Goal: Communication & Community: Answer question/provide support

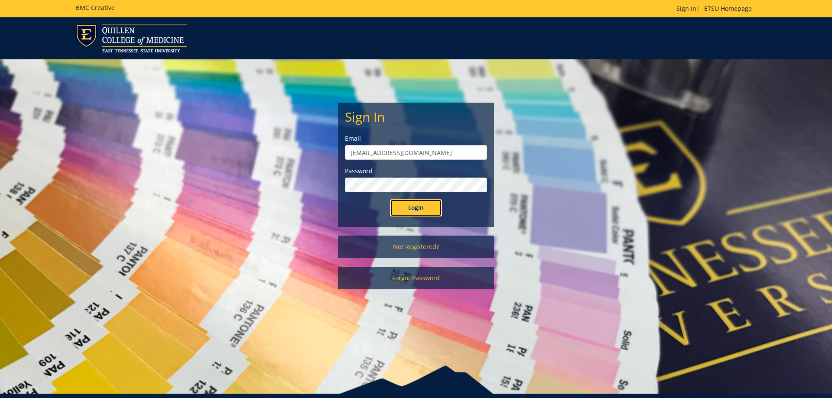
click at [404, 211] on input "Login" at bounding box center [416, 207] width 52 height 17
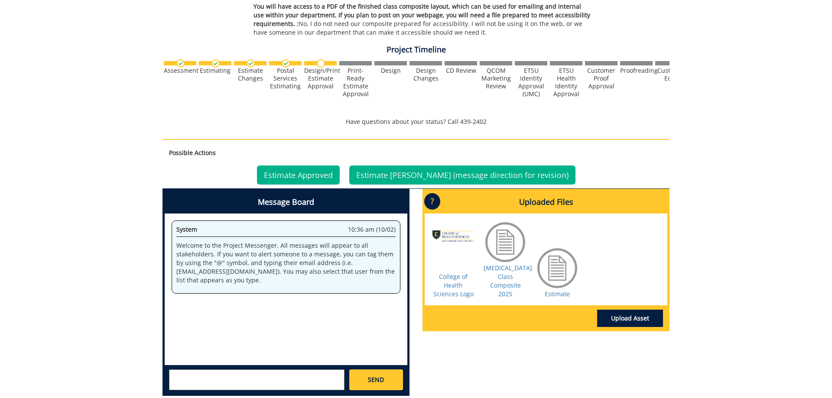
scroll to position [352, 0]
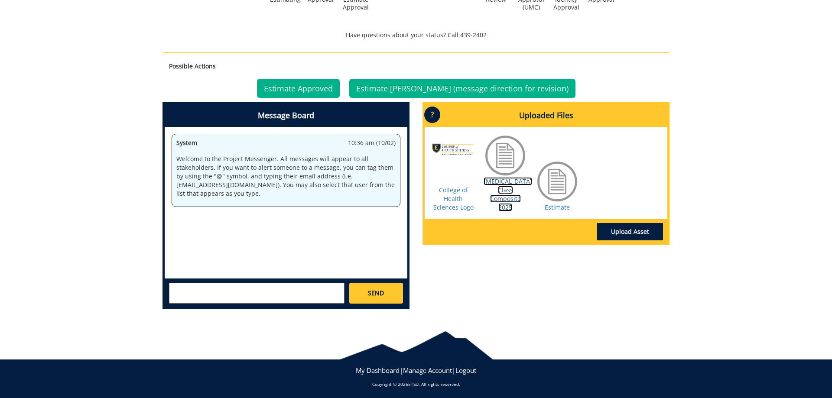
click at [503, 185] on link "[MEDICAL_DATA] Class Composite 2025" at bounding box center [507, 194] width 49 height 34
click at [556, 207] on link "Estimate" at bounding box center [556, 207] width 25 height 8
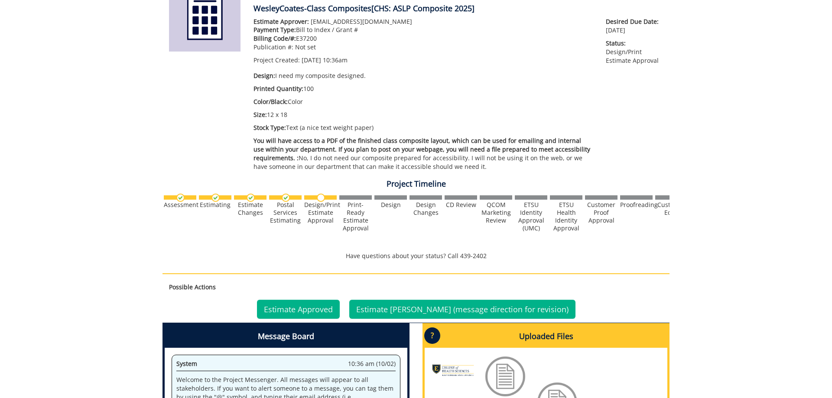
scroll to position [87, 0]
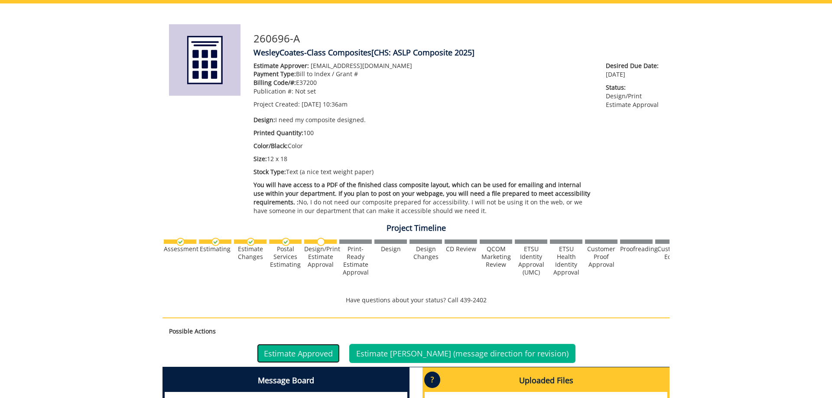
click at [326, 352] on link "Estimate Approved" at bounding box center [298, 353] width 83 height 19
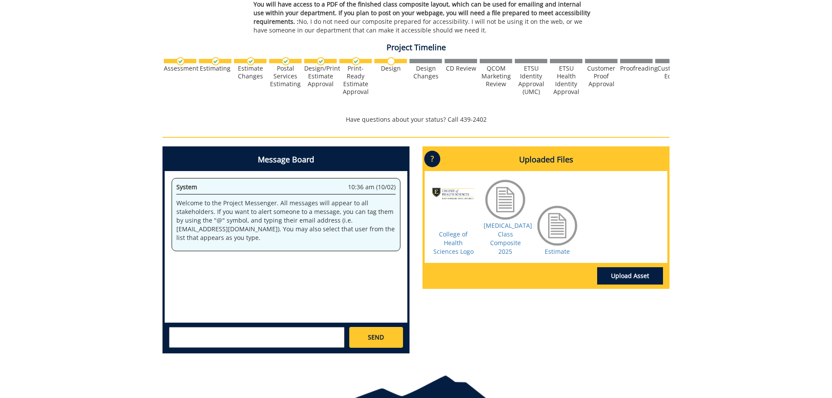
scroll to position [311, 0]
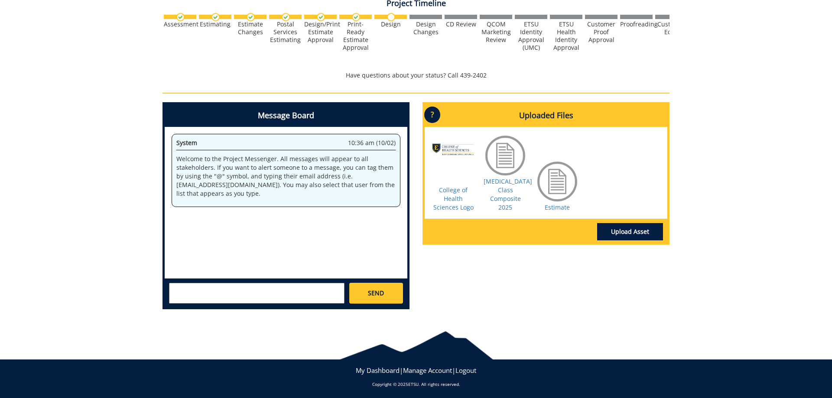
click at [251, 297] on textarea at bounding box center [256, 293] width 175 height 21
click at [269, 291] on textarea at bounding box center [256, 293] width 175 height 21
paste textarea "10-75100-100000-100-74599-200-999-999-999-99"
type textarea "The Voyager designation for the project is: 10-75100-100000-100-74599-200-999-9…"
click at [373, 290] on span "SEND" at bounding box center [376, 293] width 16 height 9
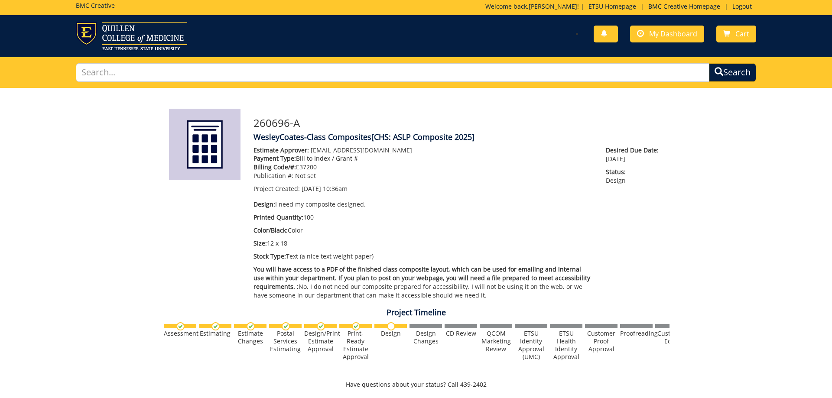
scroll to position [0, 0]
